Goal: Task Accomplishment & Management: Manage account settings

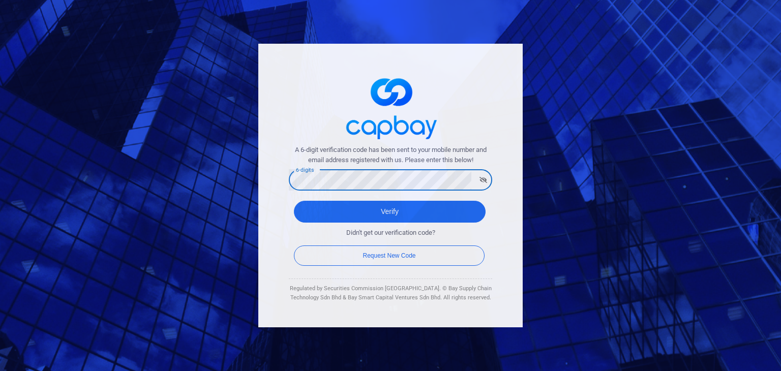
click at [294, 201] on button "Verify" at bounding box center [390, 212] width 192 height 22
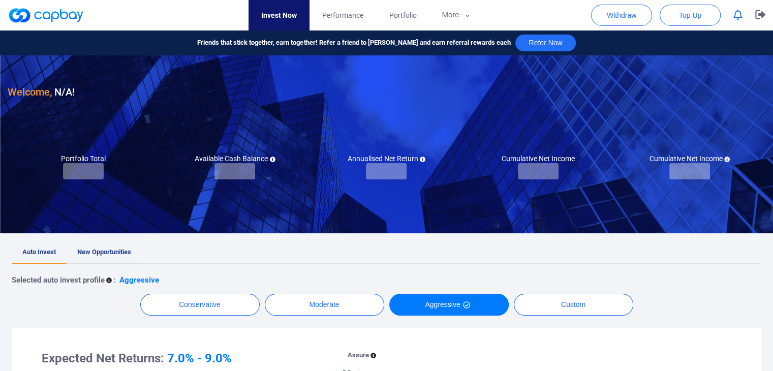
click at [102, 251] on span "New Opportunities" at bounding box center [104, 252] width 54 height 8
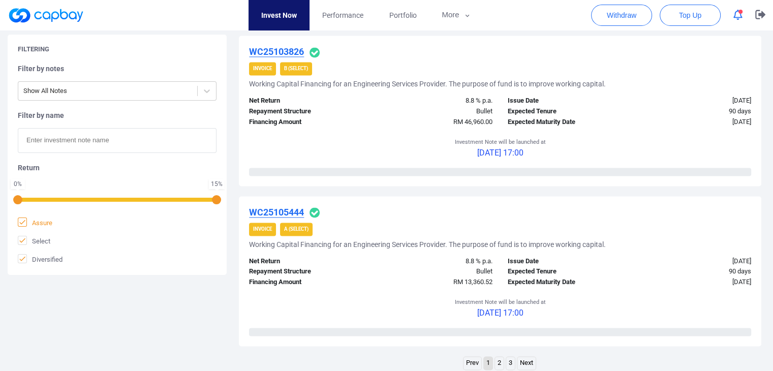
scroll to position [1576, 0]
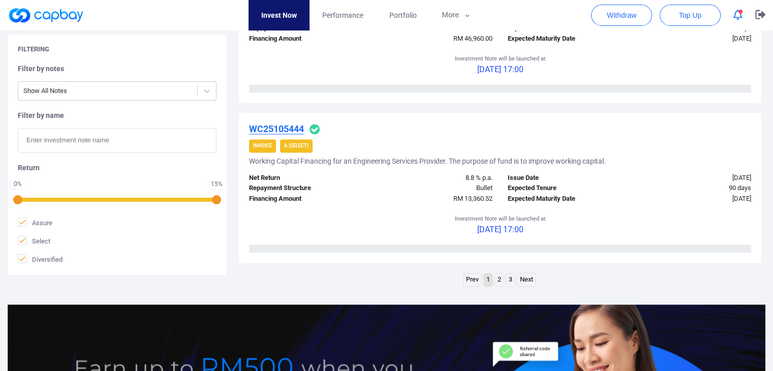
click at [531, 279] on link "Next" at bounding box center [527, 280] width 18 height 13
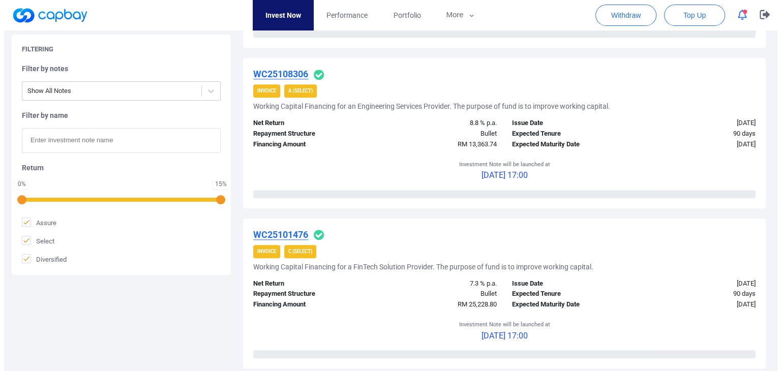
scroll to position [1017, 0]
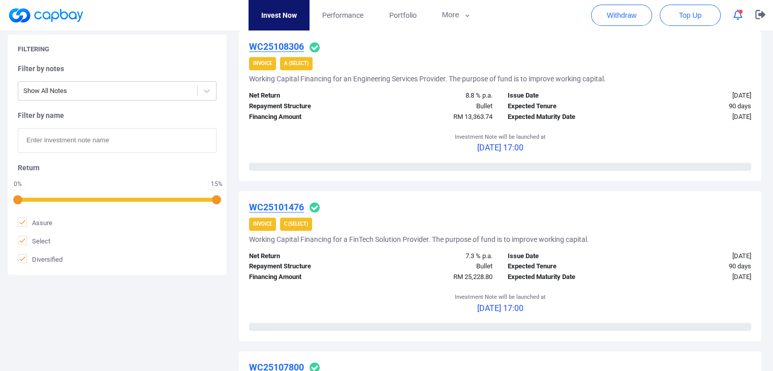
click at [270, 204] on u "WC25101476" at bounding box center [276, 207] width 55 height 11
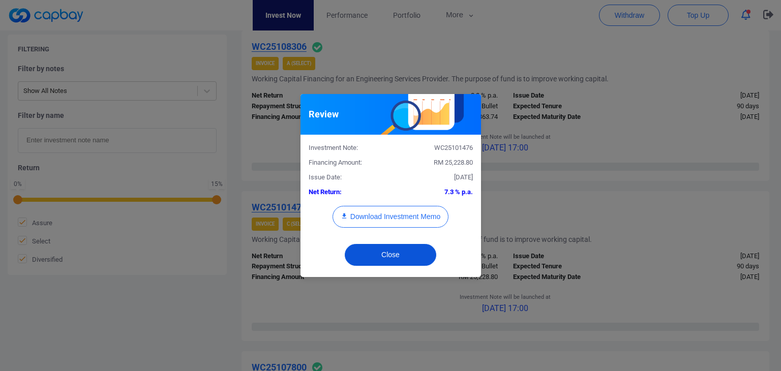
click at [370, 257] on button "Close" at bounding box center [391, 255] width 92 height 22
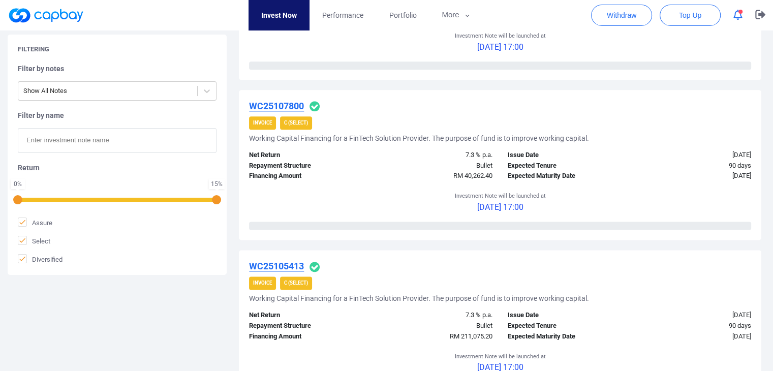
scroll to position [1322, 0]
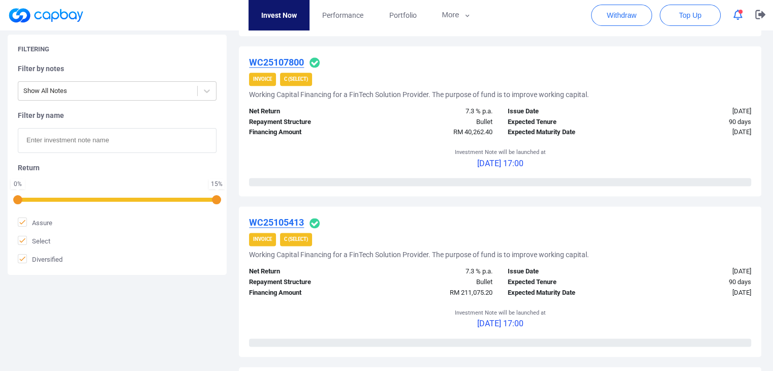
click at [301, 220] on u "WC25105413" at bounding box center [276, 222] width 55 height 11
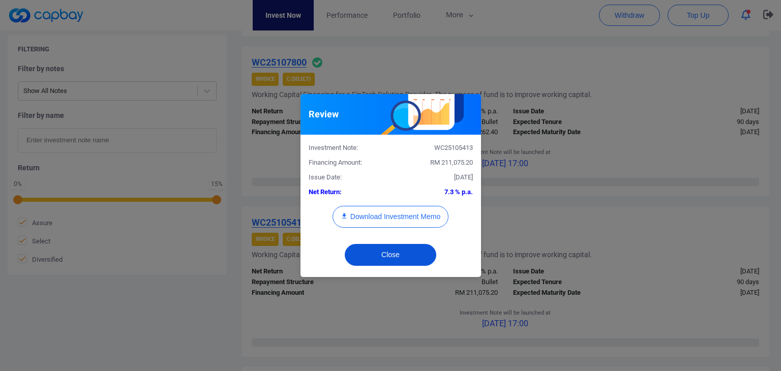
drag, startPoint x: 411, startPoint y: 251, endPoint x: 435, endPoint y: 238, distance: 26.4
click at [411, 251] on button "Close" at bounding box center [391, 255] width 92 height 22
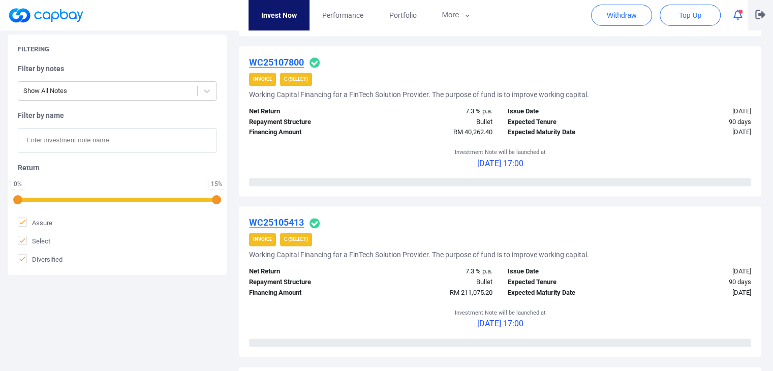
click at [760, 12] on icon "button" at bounding box center [761, 15] width 10 height 10
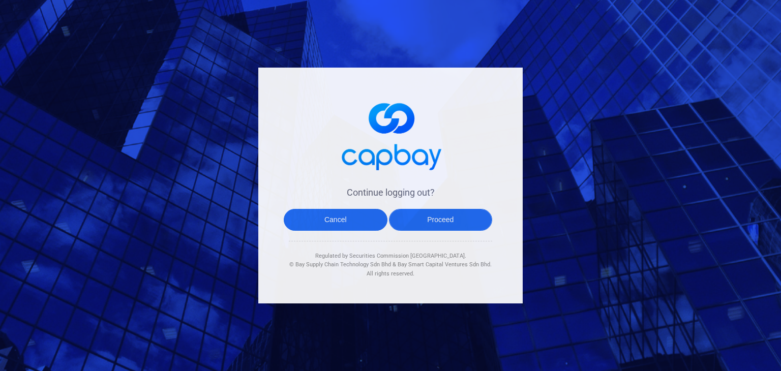
drag, startPoint x: 493, startPoint y: 201, endPoint x: 472, endPoint y: 209, distance: 22.2
click at [493, 201] on div "Continue logging out? Cancel Proceed Regulated by Securities Commission Malaysi…" at bounding box center [390, 186] width 264 height 236
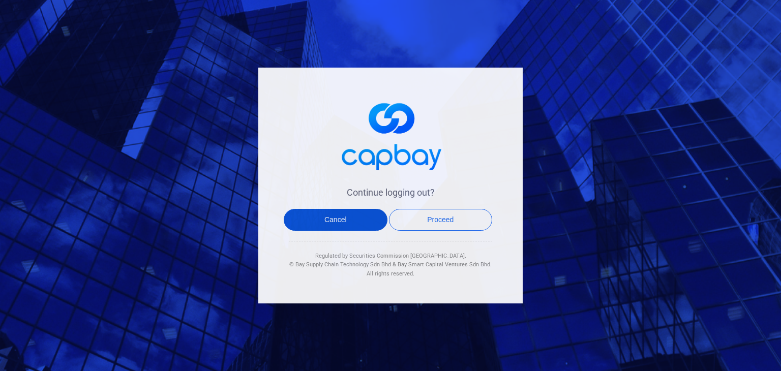
click at [330, 223] on button "Cancel" at bounding box center [336, 220] width 104 height 22
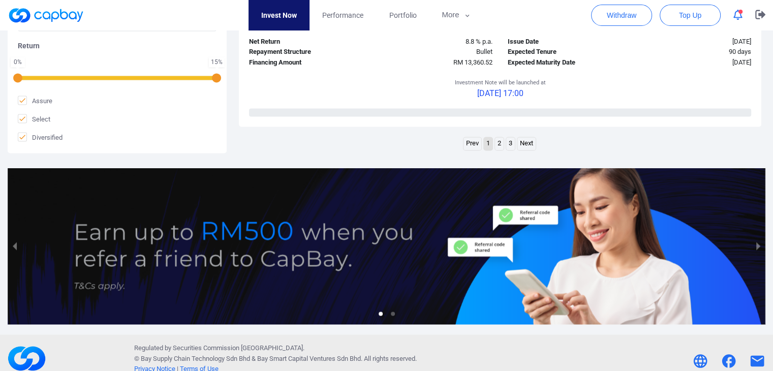
click at [522, 138] on link "Next" at bounding box center [527, 143] width 18 height 13
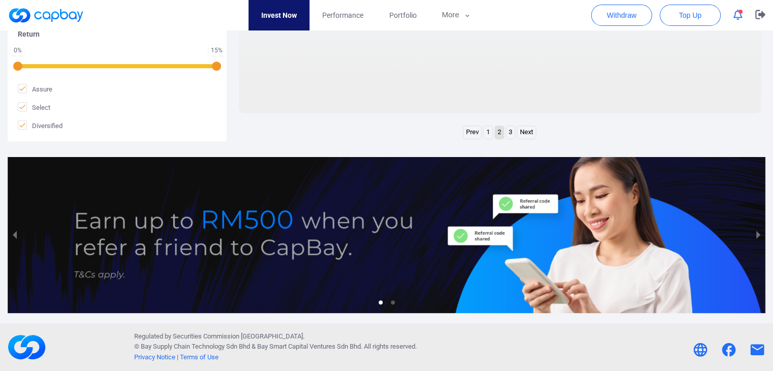
scroll to position [492, 0]
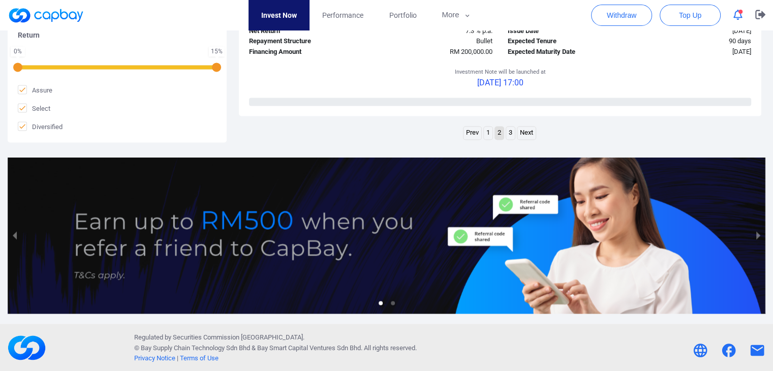
click at [509, 132] on link "3" at bounding box center [510, 133] width 9 height 13
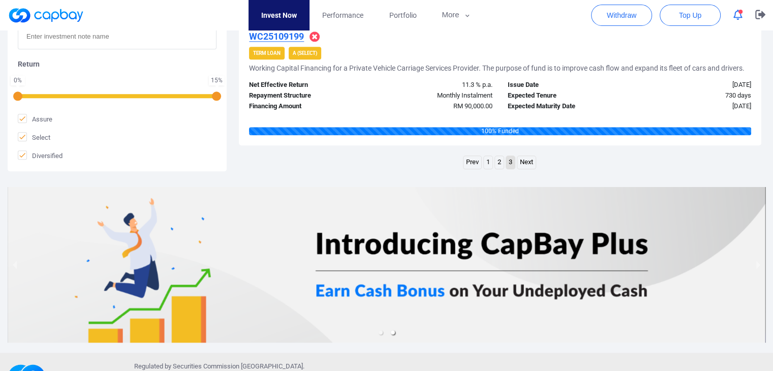
scroll to position [1192, 0]
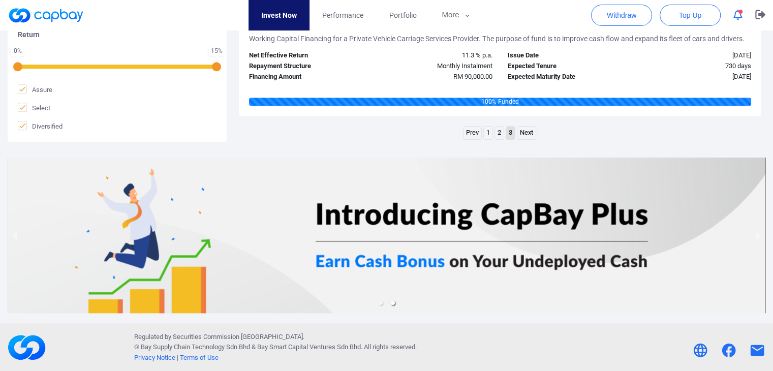
click at [496, 130] on link "2" at bounding box center [499, 133] width 9 height 13
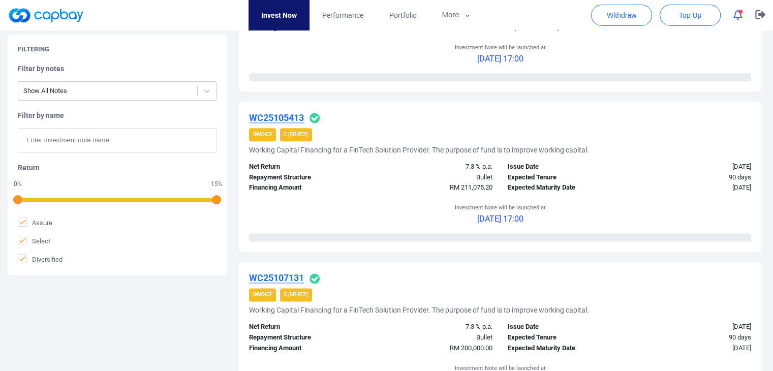
scroll to position [1509, 0]
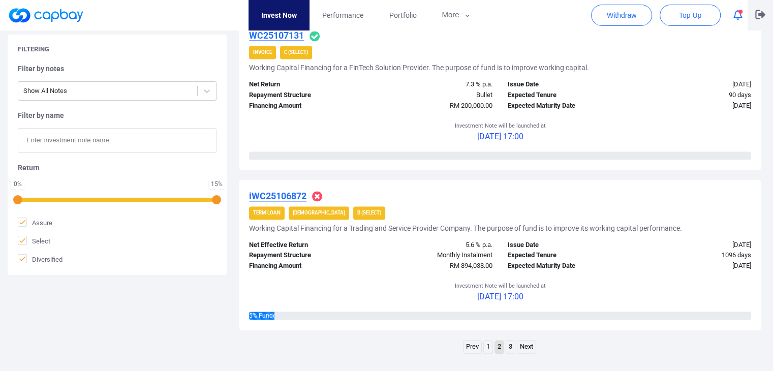
click at [761, 16] on icon "button" at bounding box center [761, 14] width 10 height 9
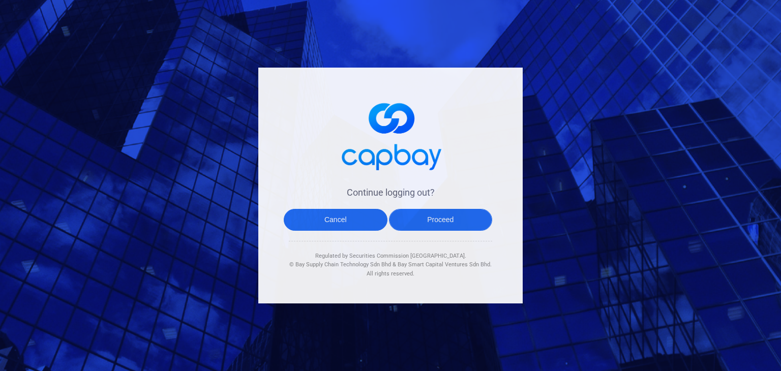
click at [455, 212] on button "Proceed" at bounding box center [441, 220] width 104 height 22
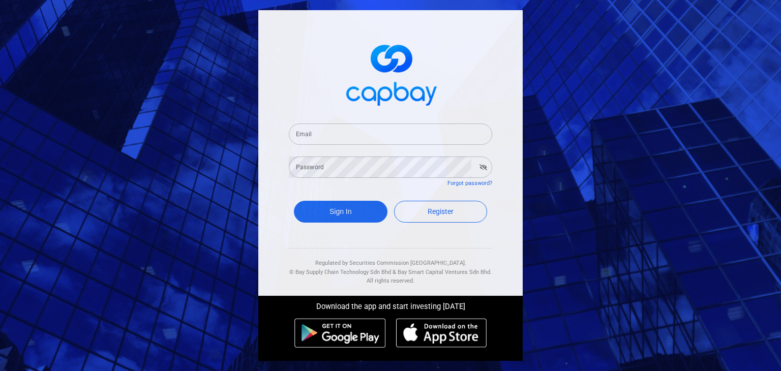
type input "[EMAIL_ADDRESS][DOMAIN_NAME]"
